Goal: Transaction & Acquisition: Purchase product/service

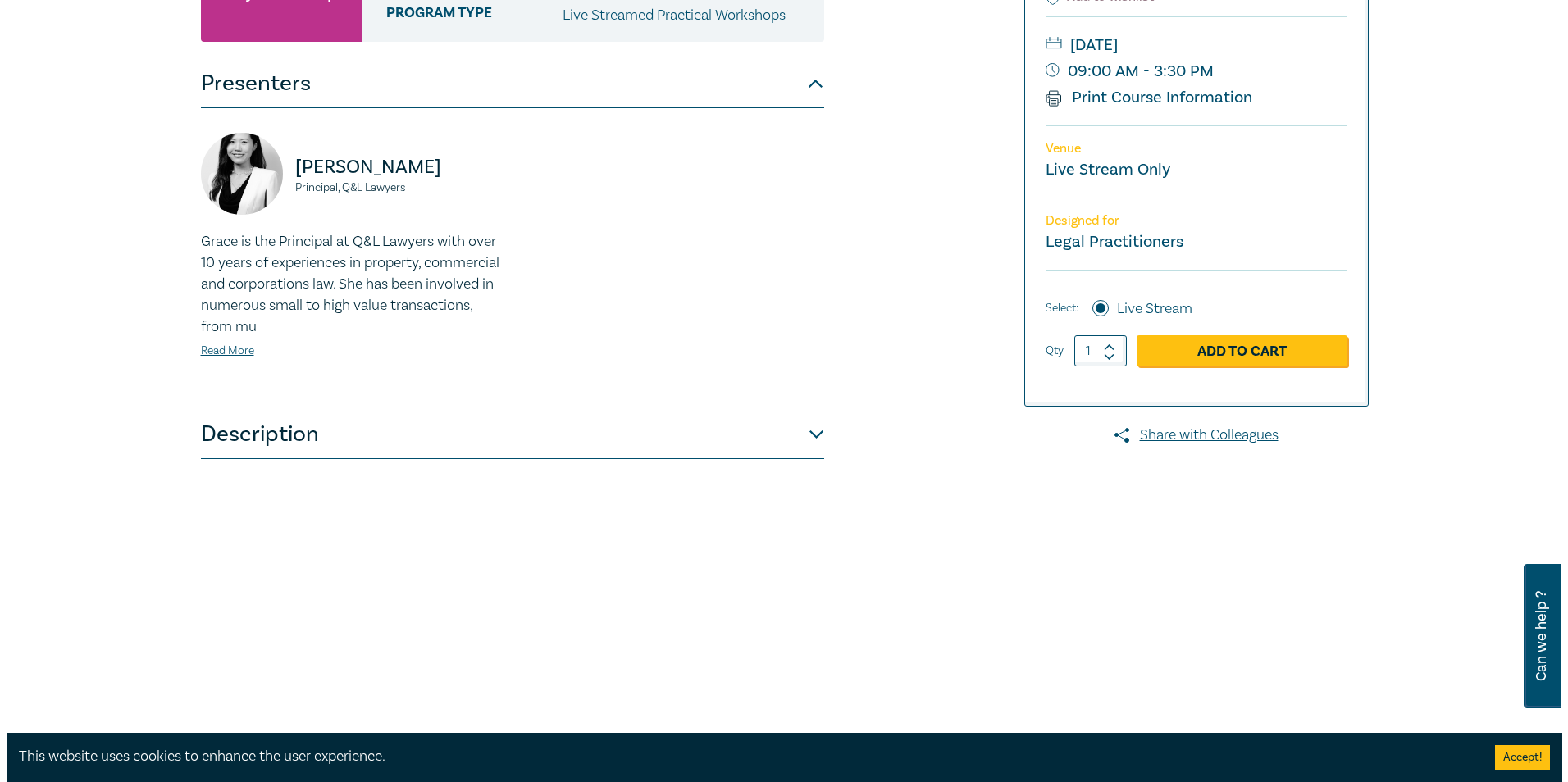
scroll to position [410, 0]
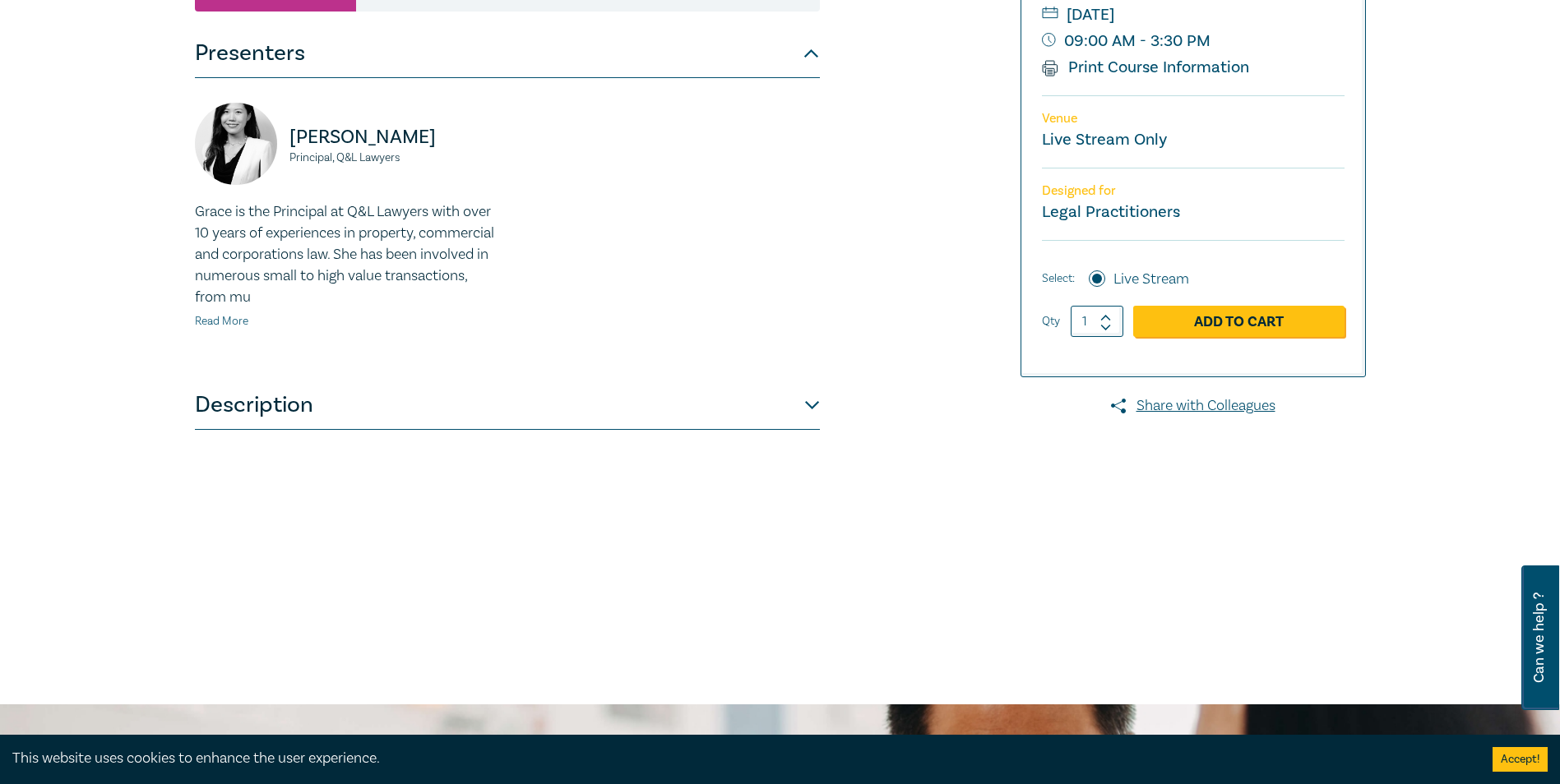
click at [226, 322] on link "Read More" at bounding box center [222, 321] width 53 height 14
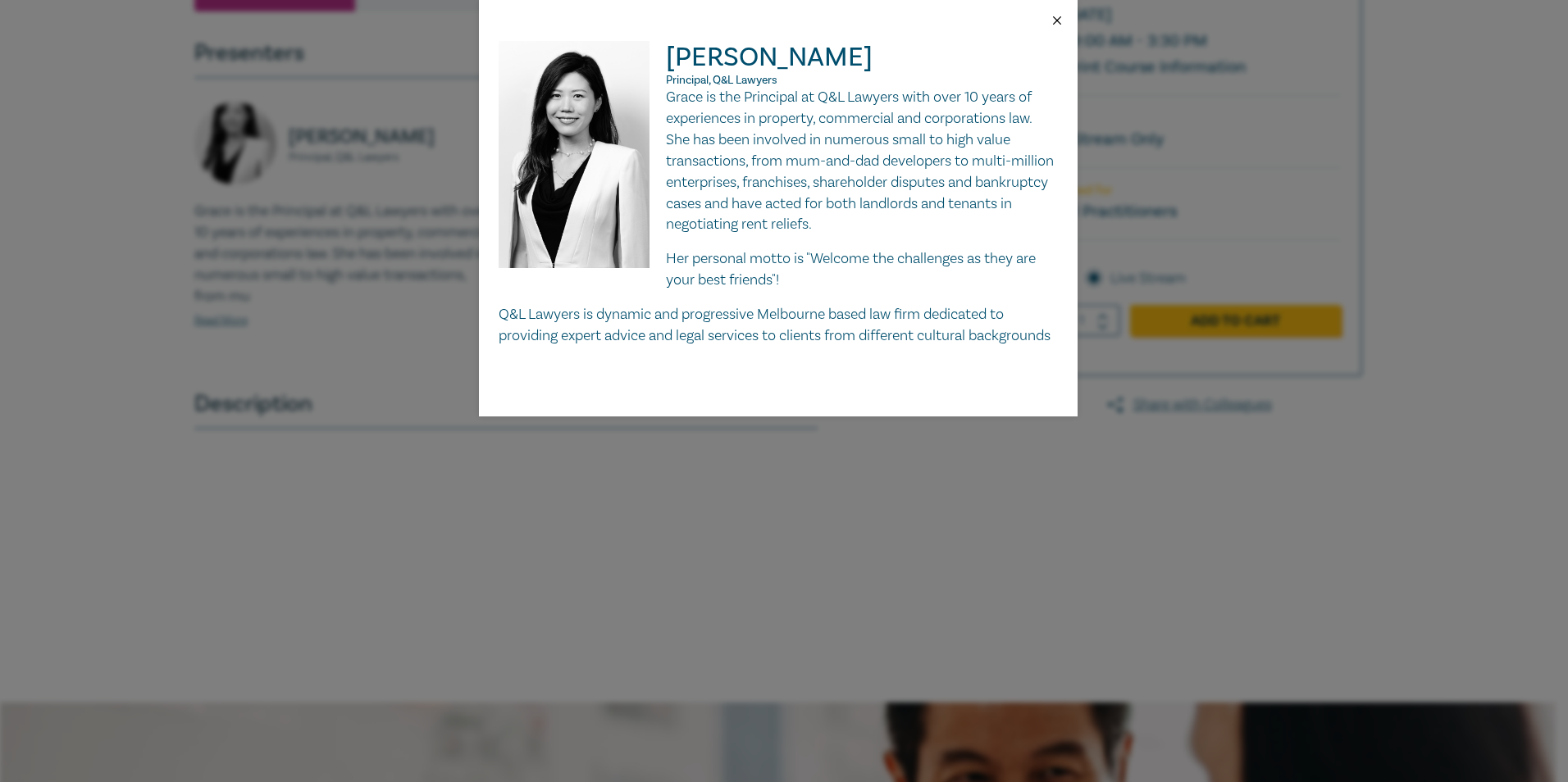
click at [1059, 19] on button "Close" at bounding box center [1057, 19] width 14 height 14
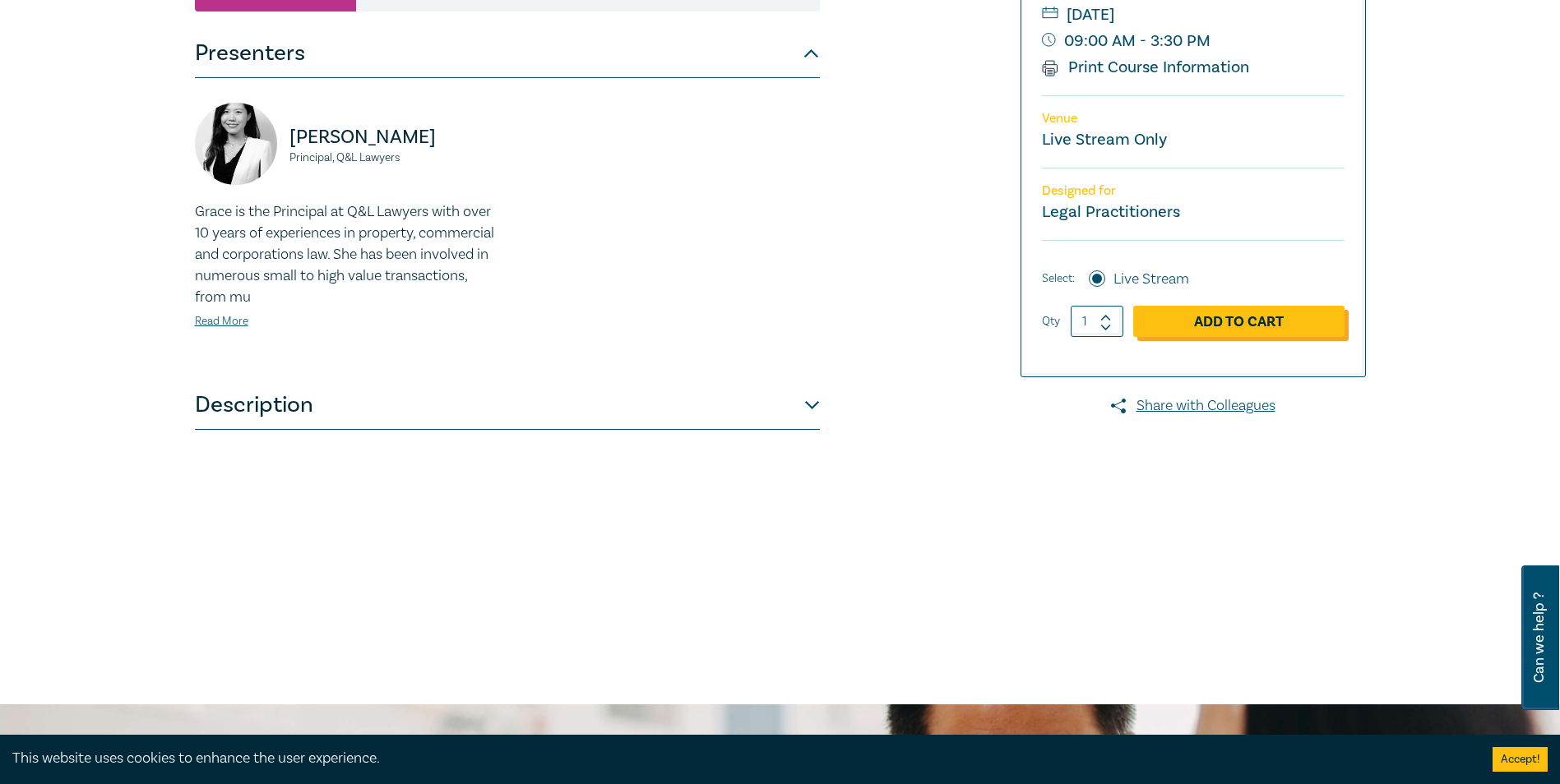
click at [1215, 337] on link "Add to Cart" at bounding box center [1238, 321] width 211 height 31
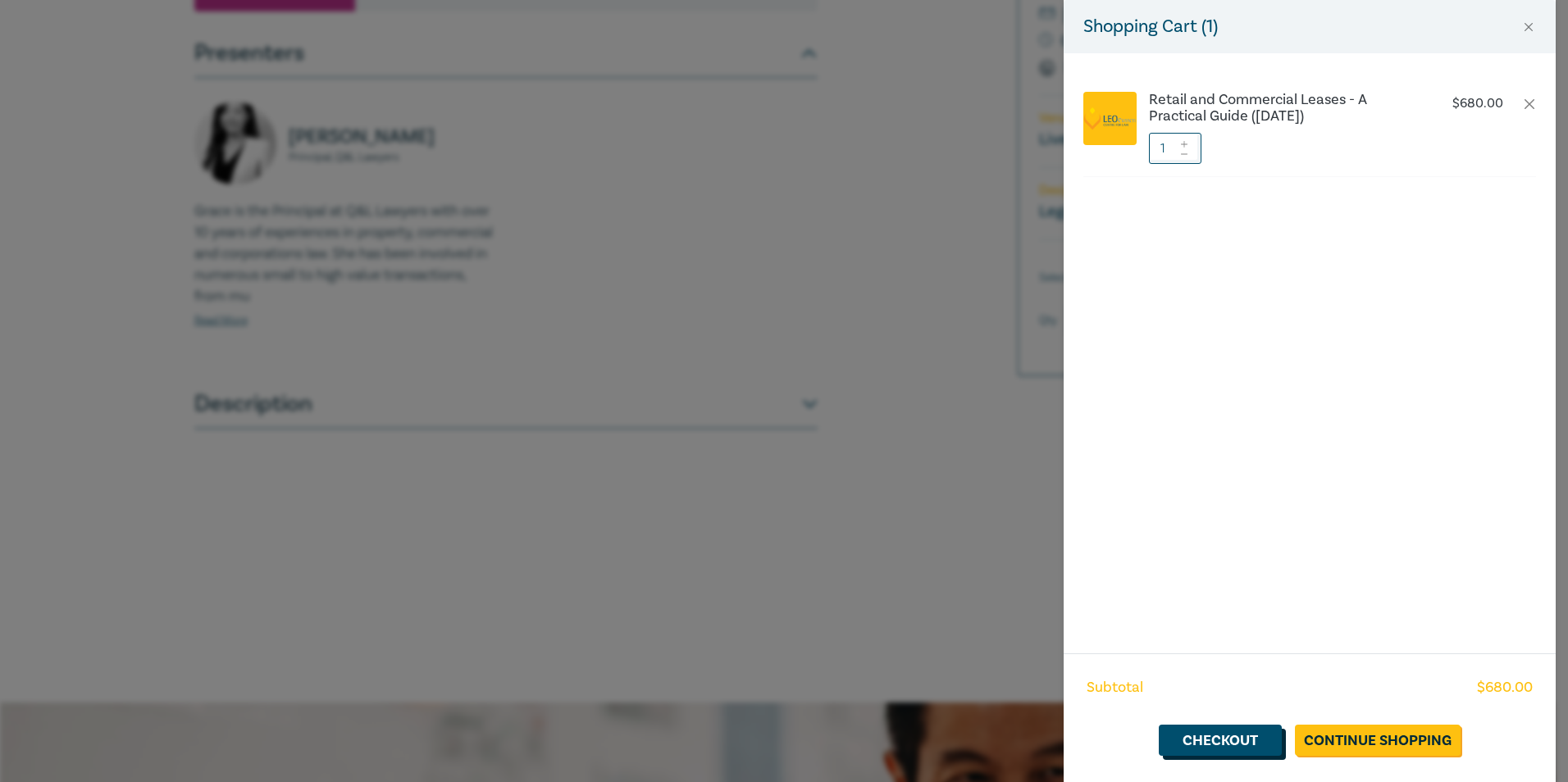
click at [1234, 746] on link "Checkout" at bounding box center [1220, 740] width 123 height 31
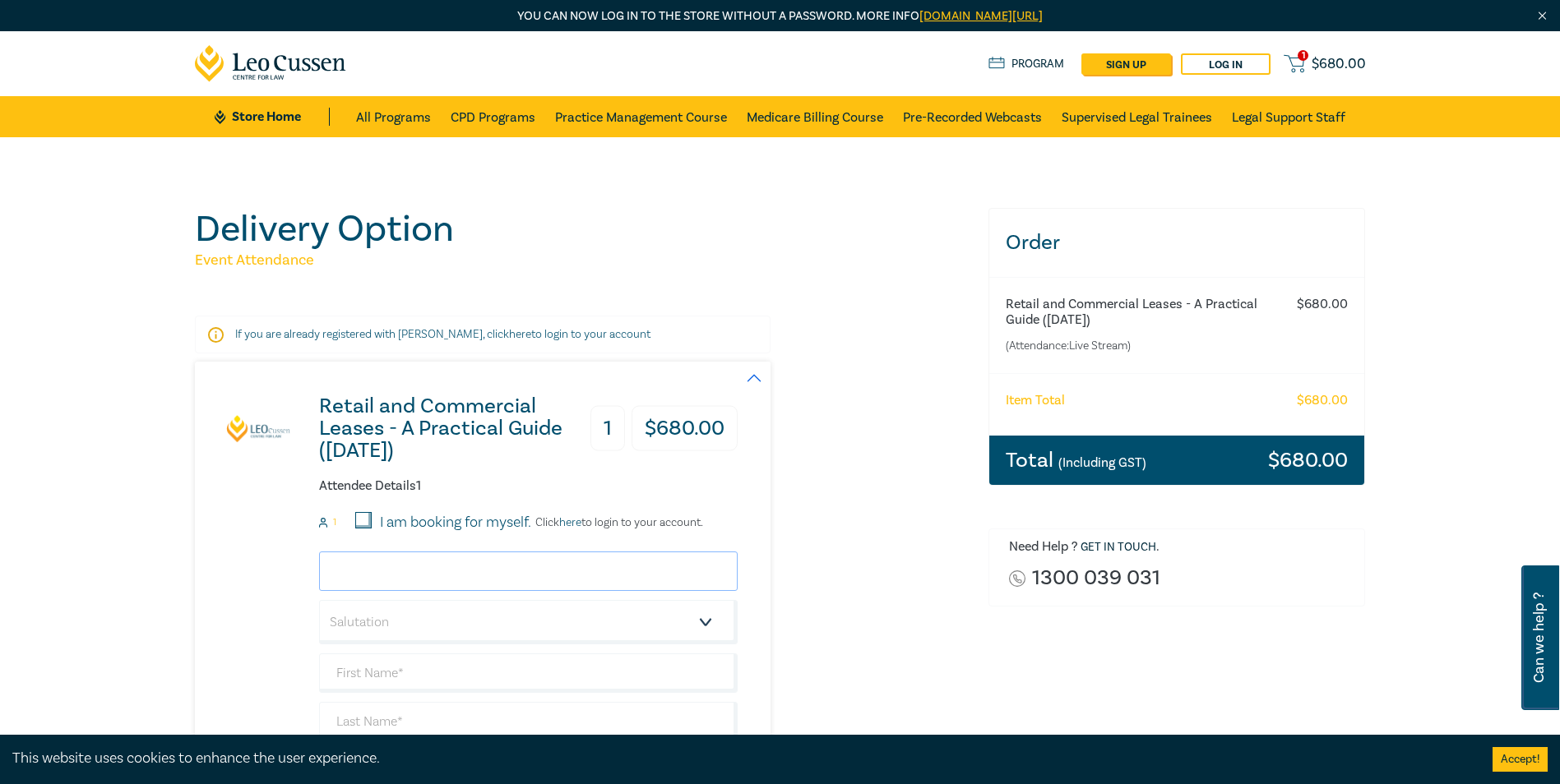
click at [447, 569] on input "email" at bounding box center [528, 571] width 418 height 39
type input "jryan@nevetts.com.au"
type input "Jacinta"
type input "Ryan"
type input "Nevetts Lawyers"
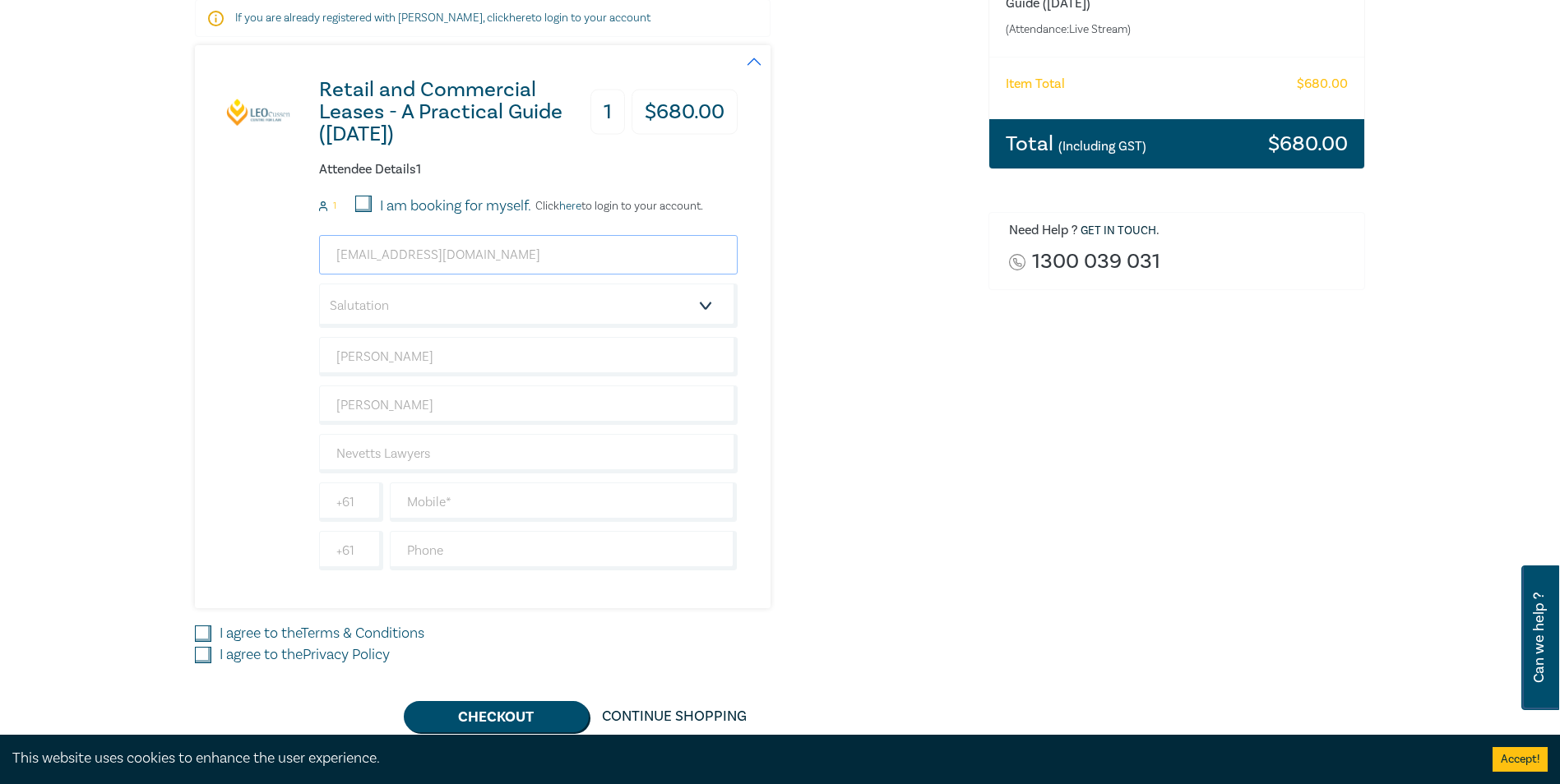
scroll to position [328, 0]
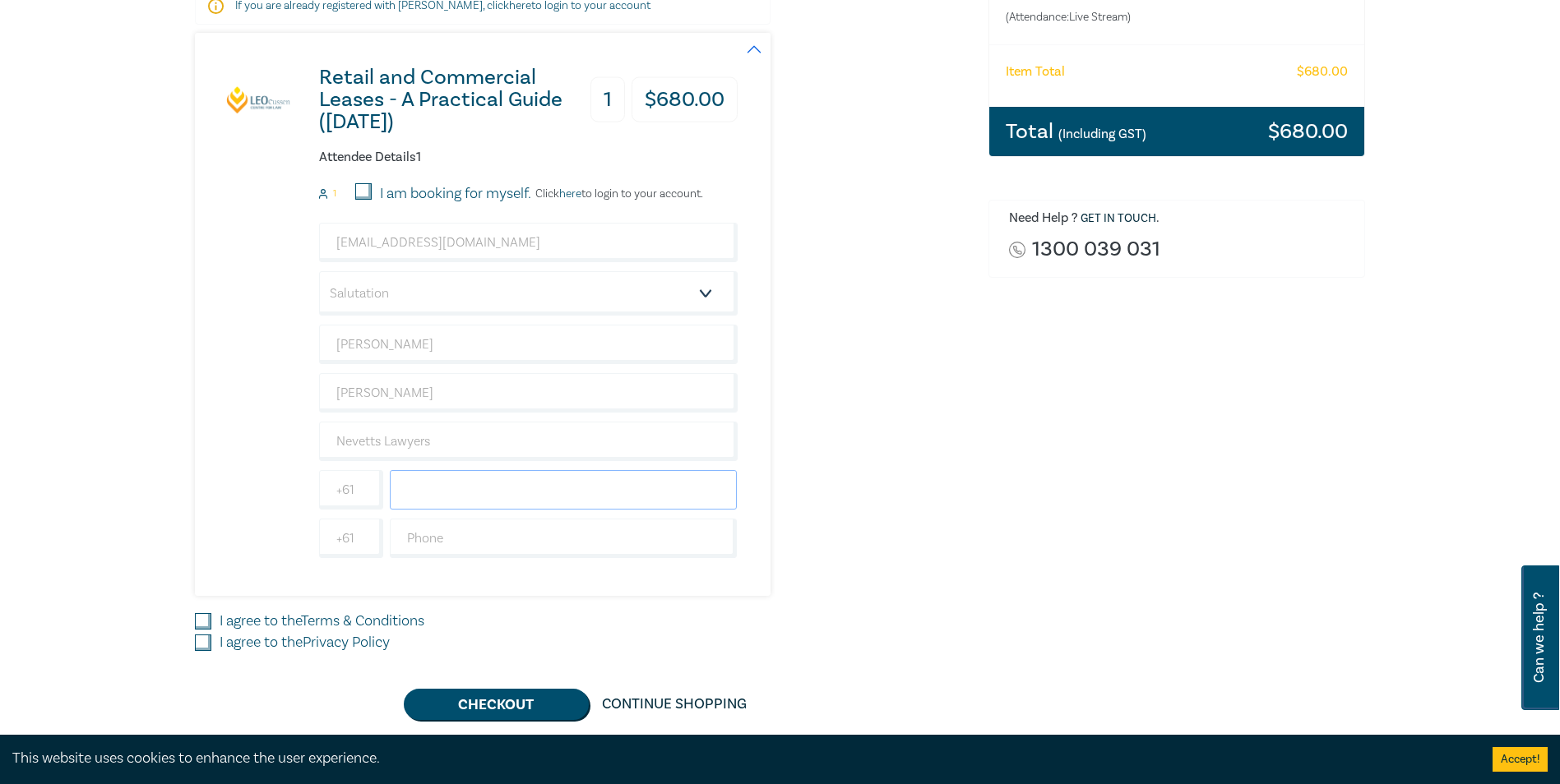
click at [427, 489] on input "text" at bounding box center [564, 490] width 348 height 39
type input "0353314444"
click at [266, 442] on div "Retail and Commercial Leases - A Practical Guide (October 2025) 1 $ 680.00 Atte…" at bounding box center [466, 315] width 542 height 563
click at [202, 624] on input "I agree to the Terms & Conditions" at bounding box center [203, 621] width 16 height 16
checkbox input "true"
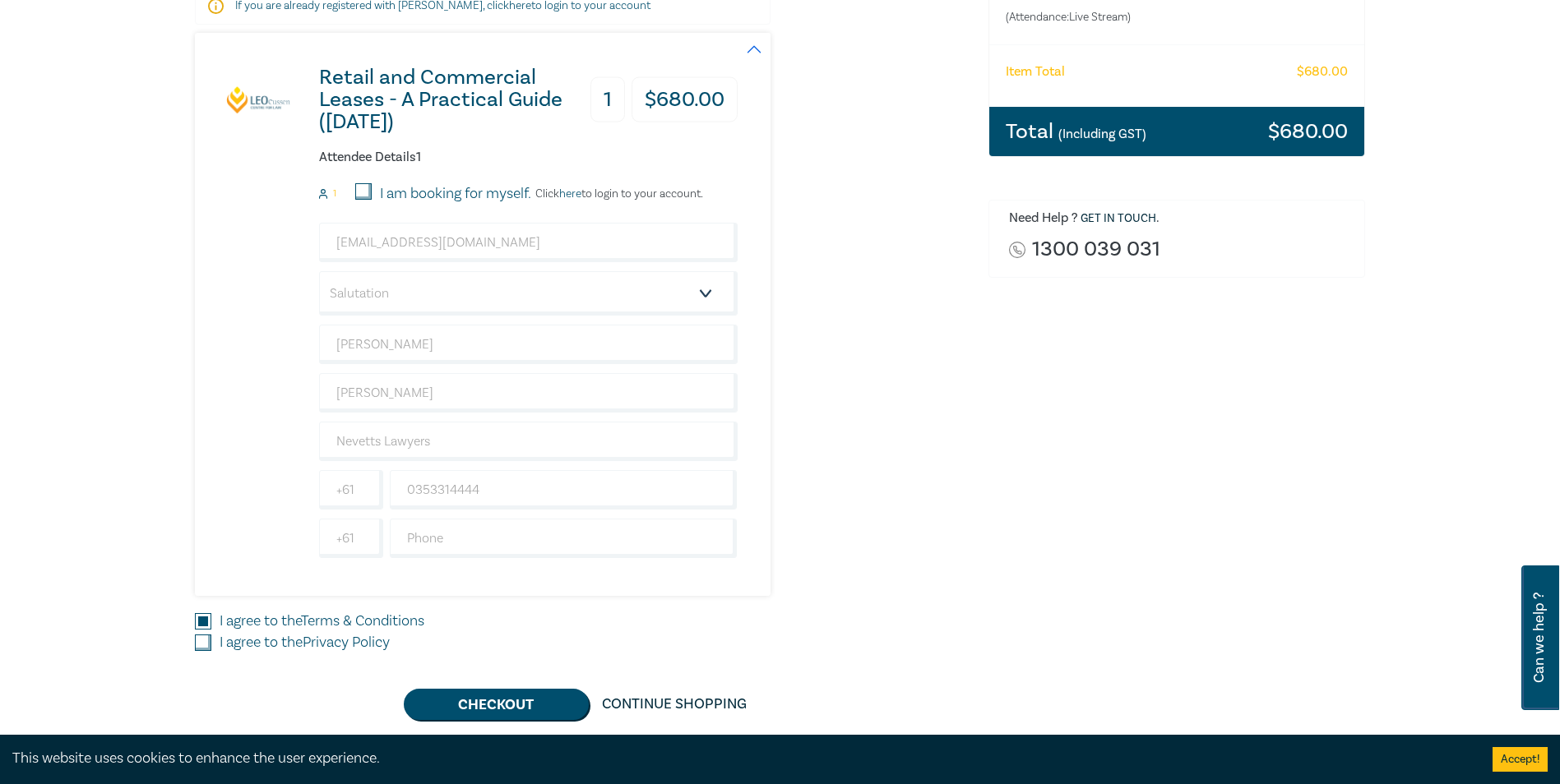
click at [202, 641] on input "I agree to the Privacy Policy" at bounding box center [203, 642] width 16 height 16
checkbox input "true"
click at [510, 706] on button "Checkout" at bounding box center [497, 704] width 185 height 31
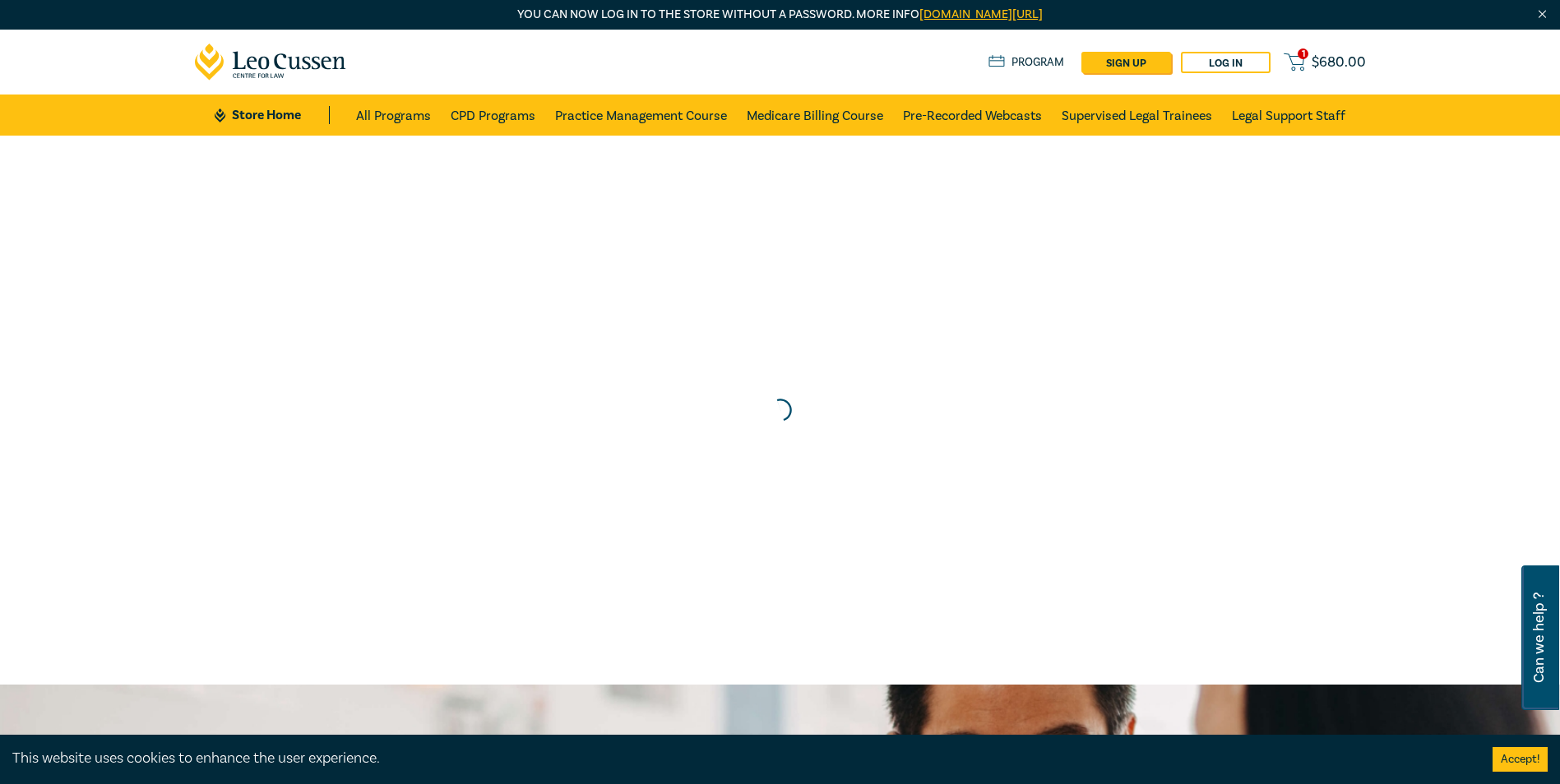
scroll to position [0, 0]
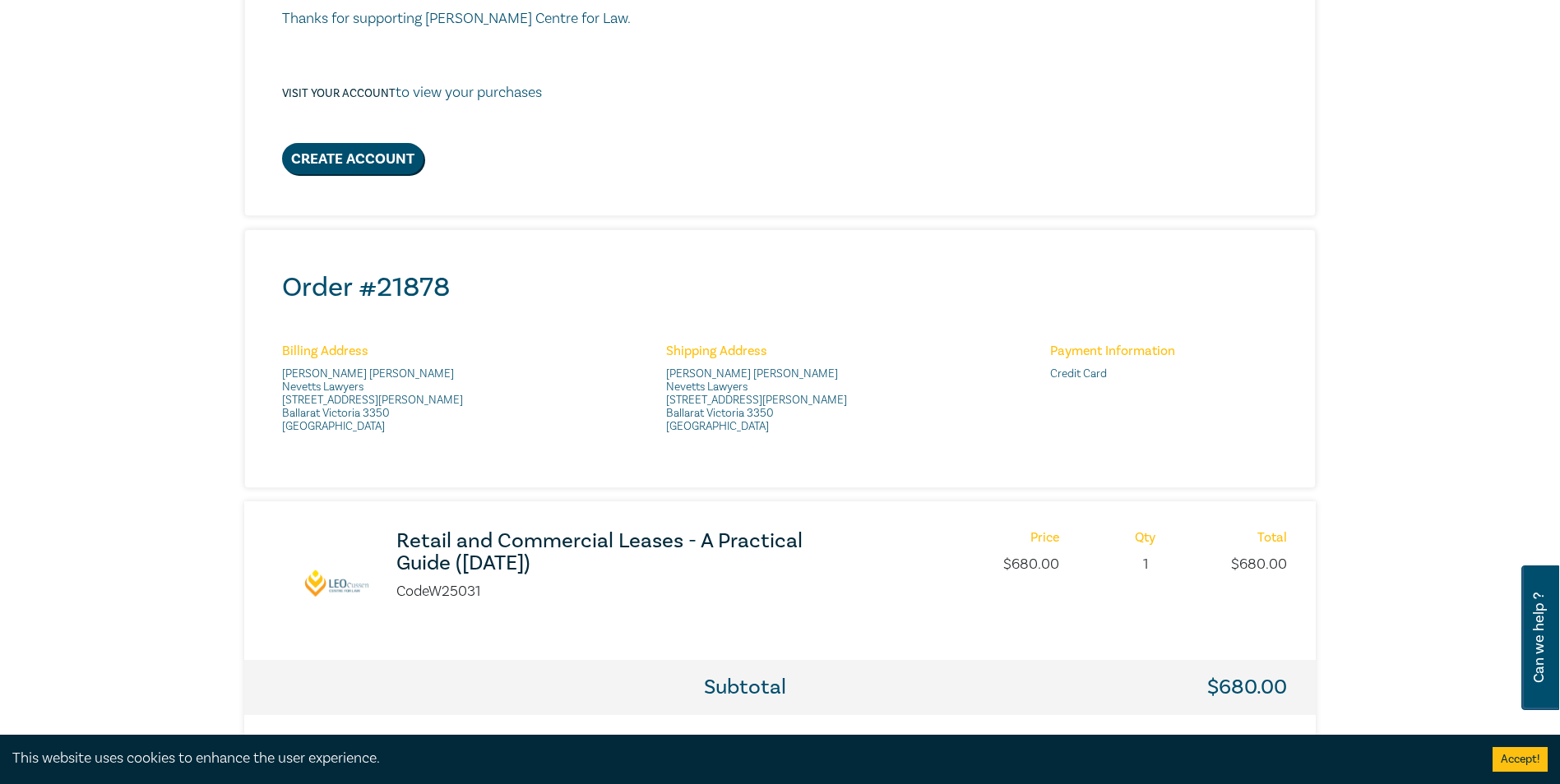
scroll to position [411, 0]
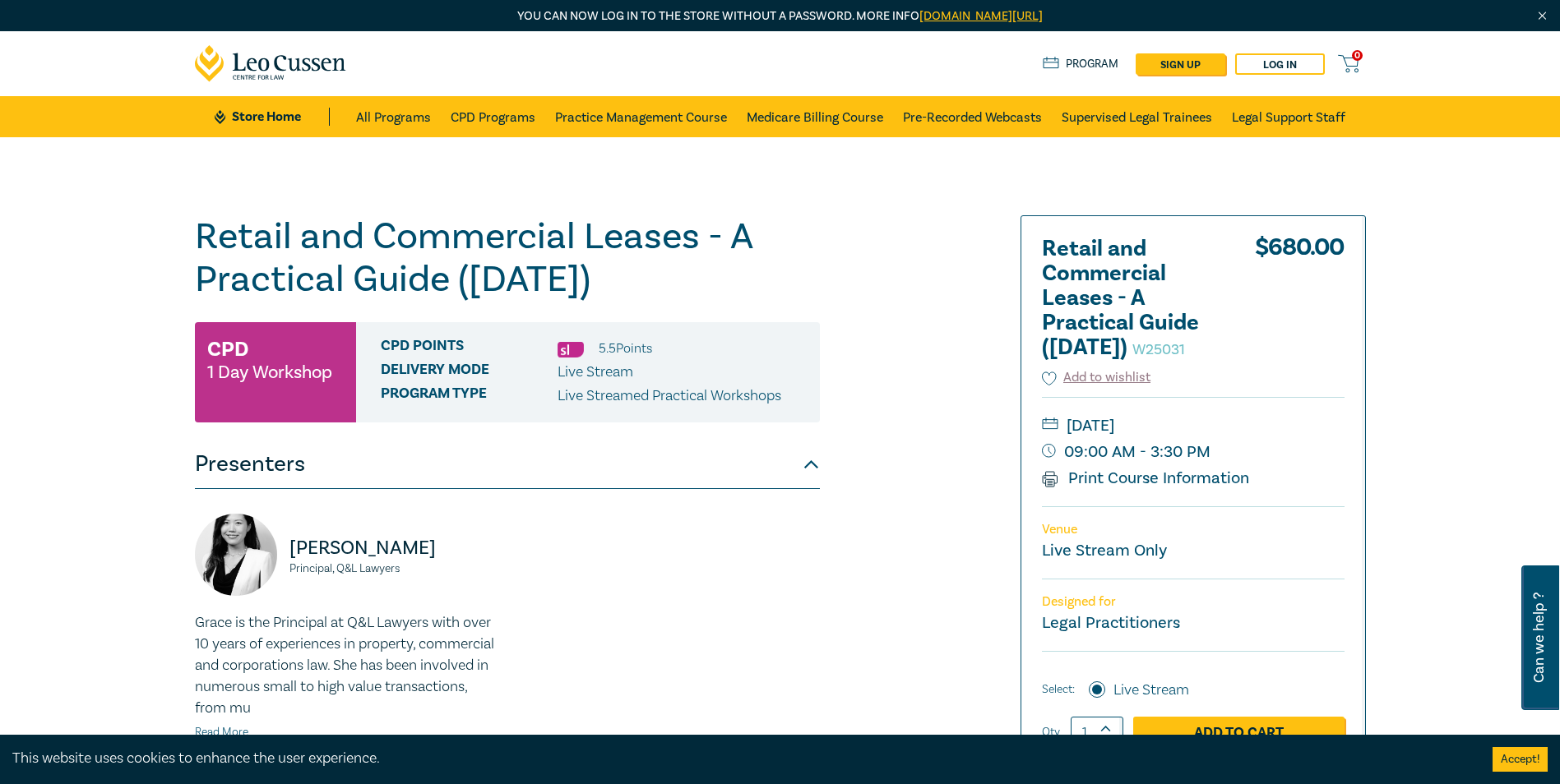
drag, startPoint x: 715, startPoint y: 279, endPoint x: 179, endPoint y: 240, distance: 537.4
click at [179, 240] on div "Retail and Commercial Leases - A Practical Guide (October 2025) W25031 CPD 1 Da…" at bounding box center [780, 626] width 1560 height 978
copy h1 "Retail and Commercial Leases - A Practical Guide ([DATE])"
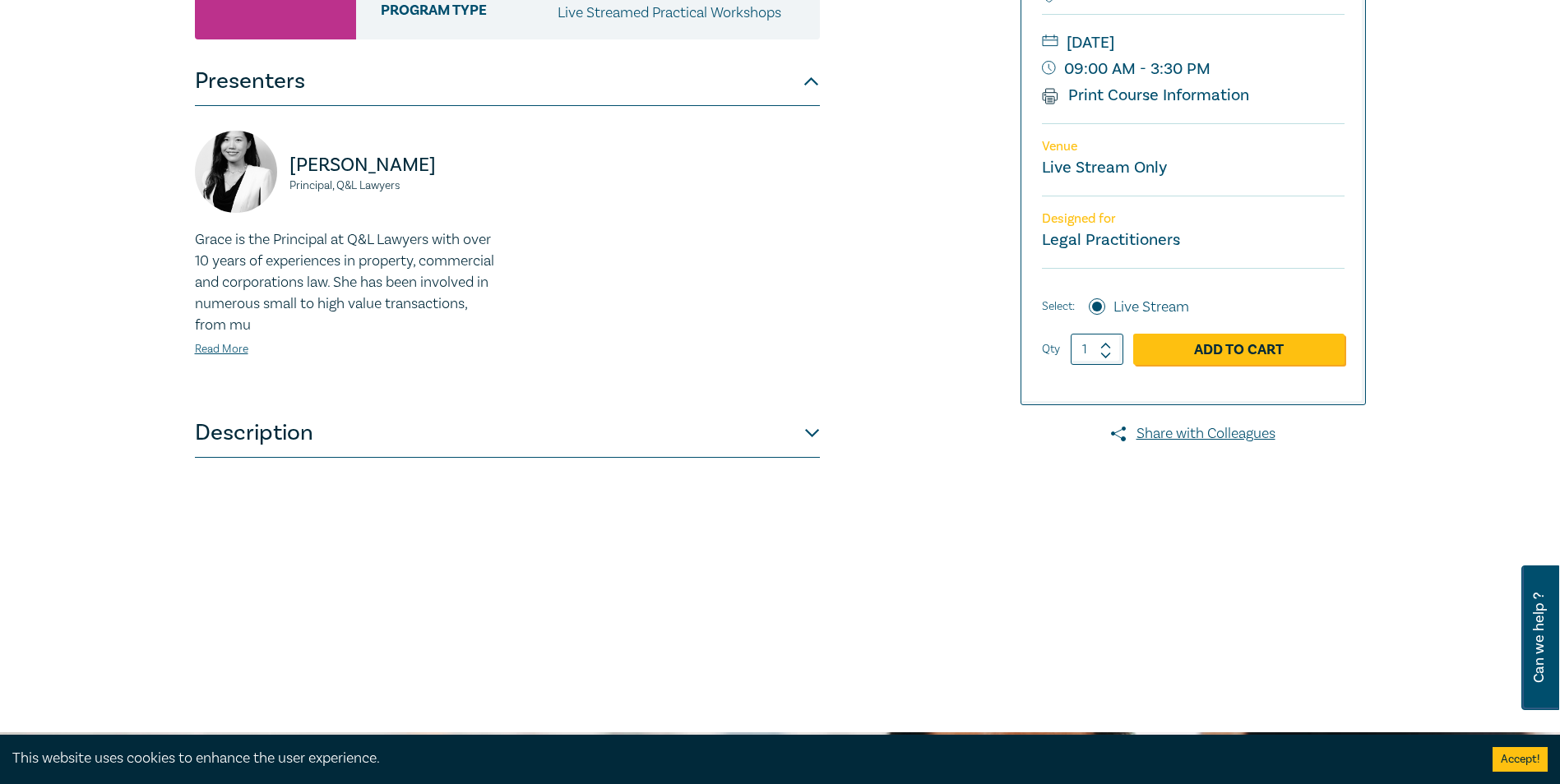
scroll to position [328, 0]
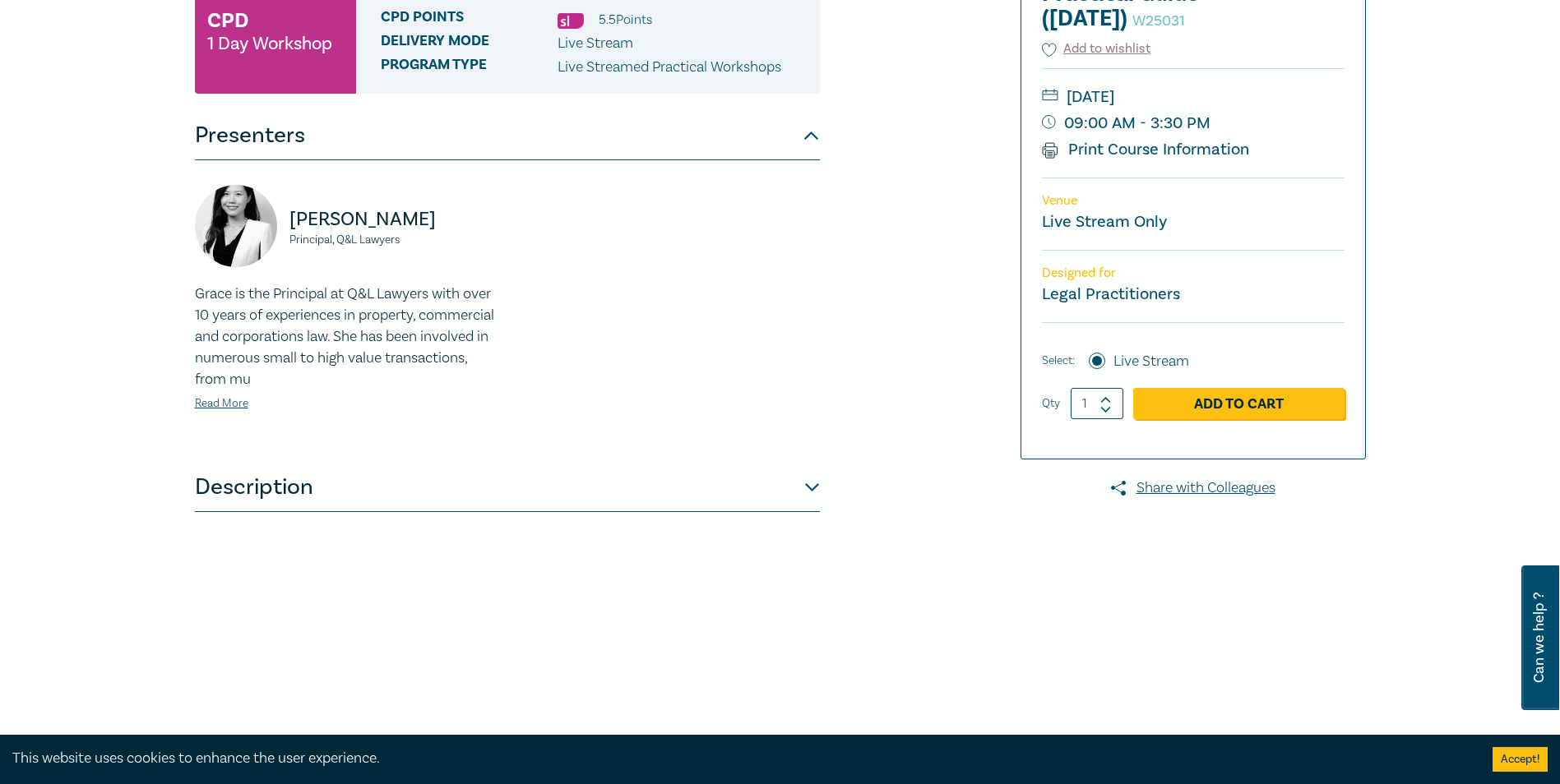
click at [355, 487] on button "Description" at bounding box center [508, 487] width 625 height 49
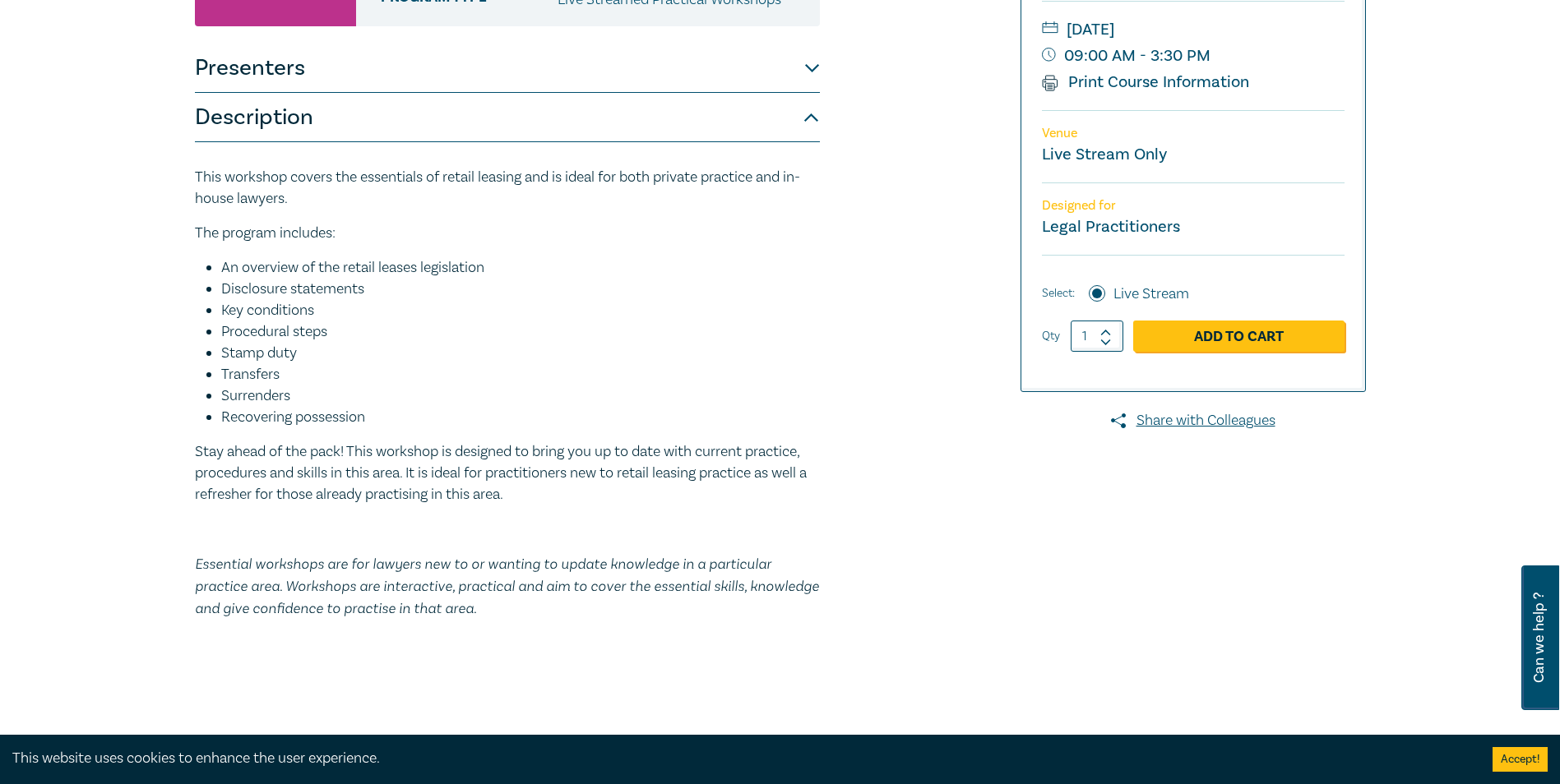
scroll to position [165, 0]
